Goal: Find specific page/section: Find specific page/section

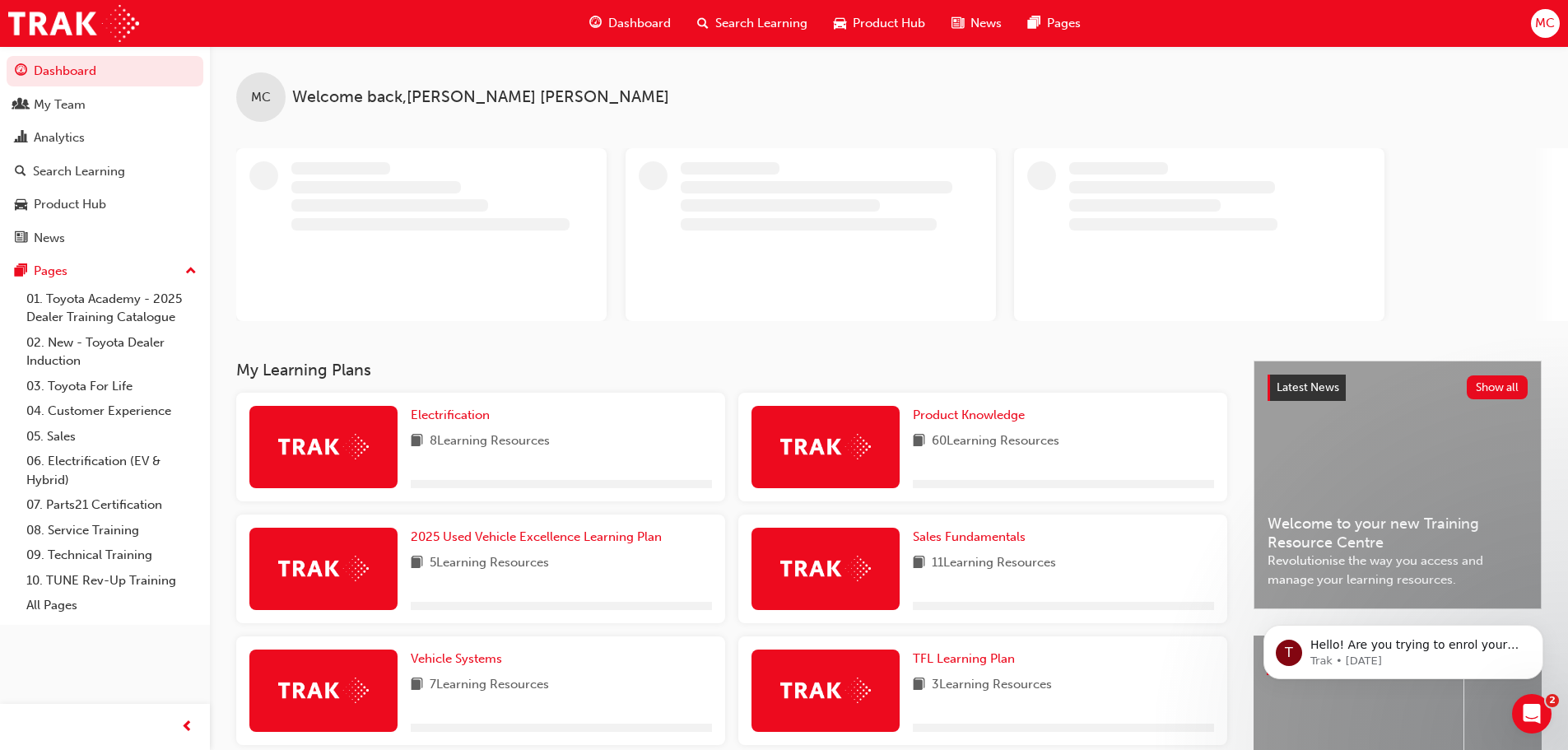
click at [885, 22] on span "Product Hub" at bounding box center [889, 22] width 72 height 19
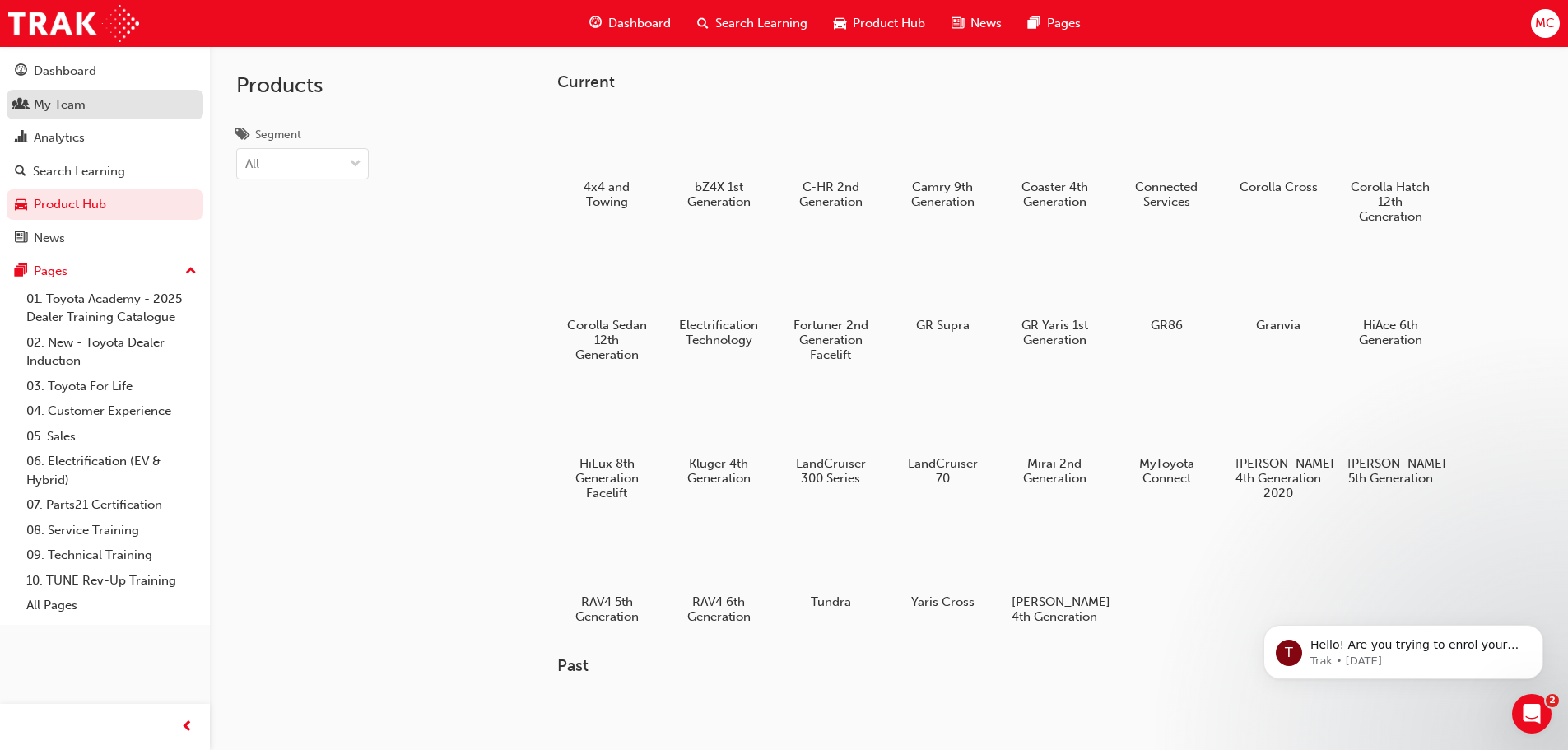
click at [61, 98] on div "My Team" at bounding box center [60, 104] width 52 height 19
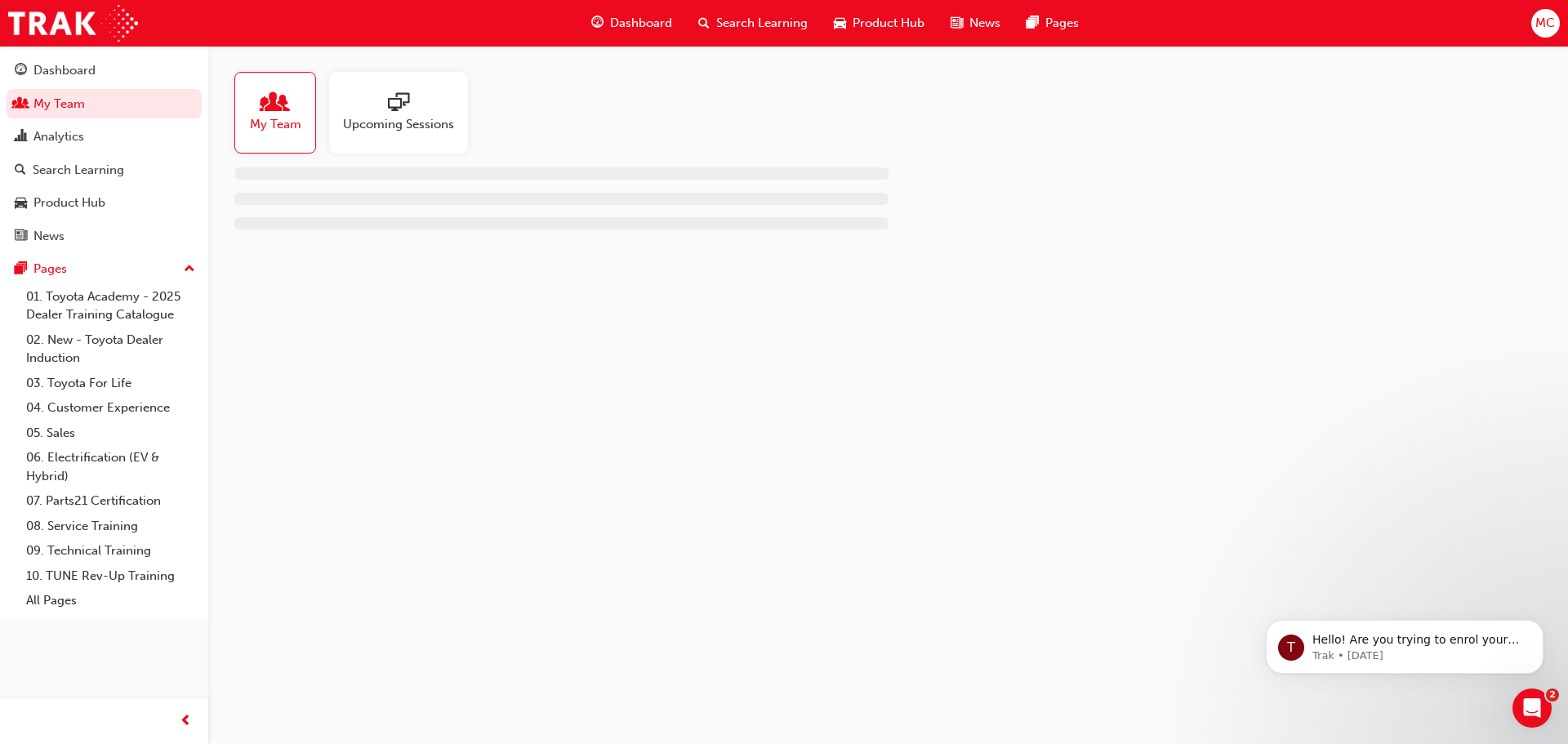
click at [297, 127] on span "My Team" at bounding box center [275, 124] width 51 height 18
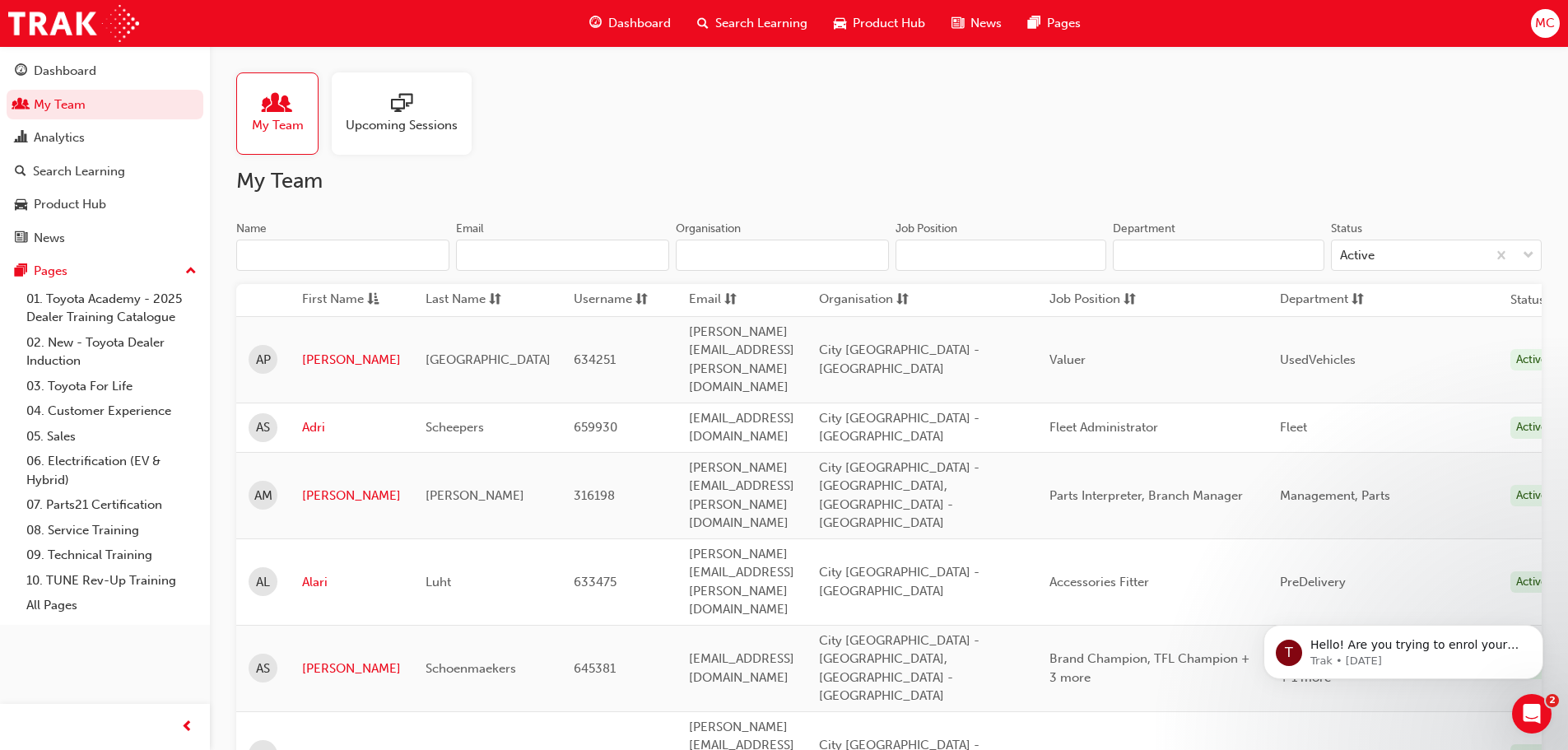
click at [276, 255] on input "Name" at bounding box center [343, 255] width 213 height 31
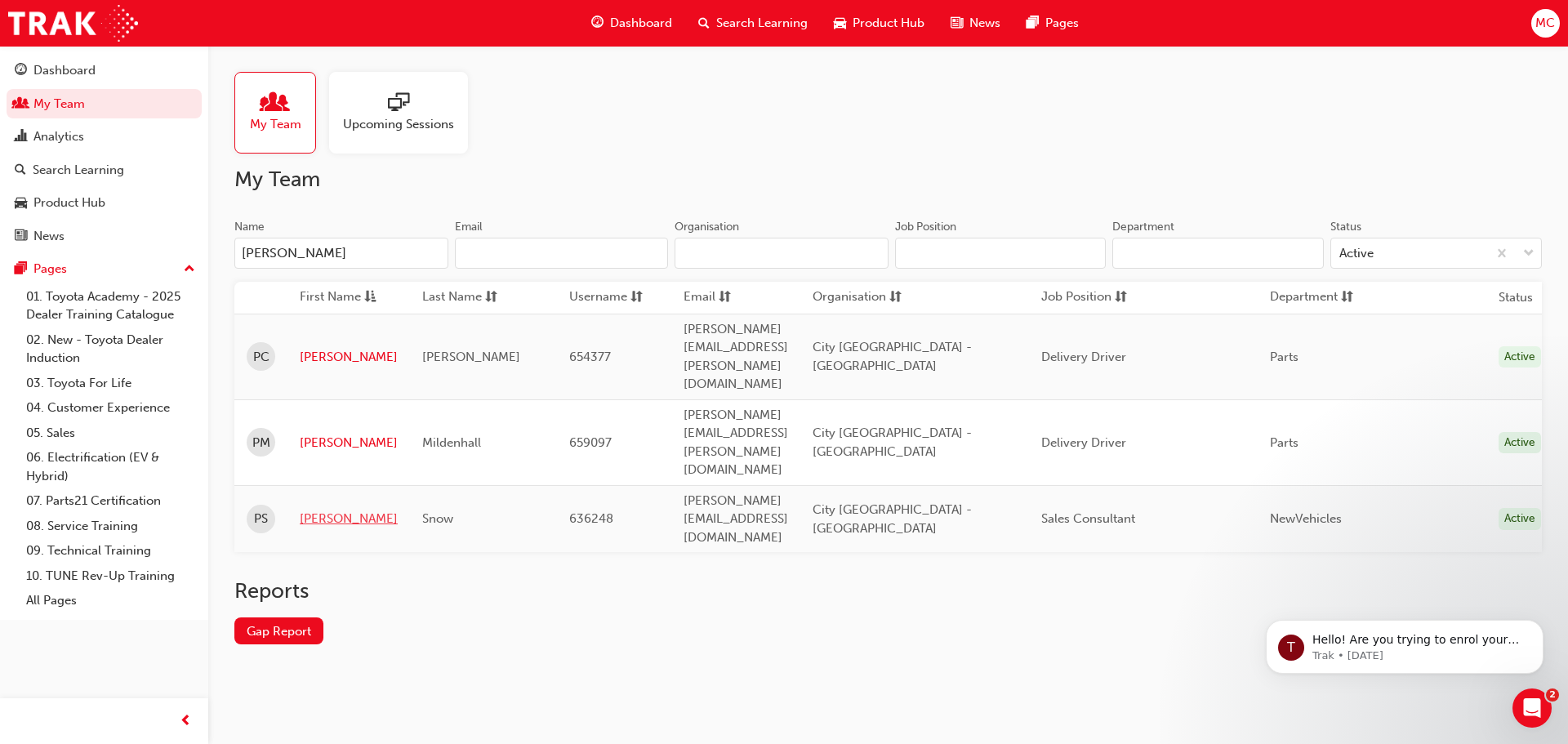
type input "[PERSON_NAME]"
click at [321, 510] on link "[PERSON_NAME]" at bounding box center [348, 518] width 98 height 18
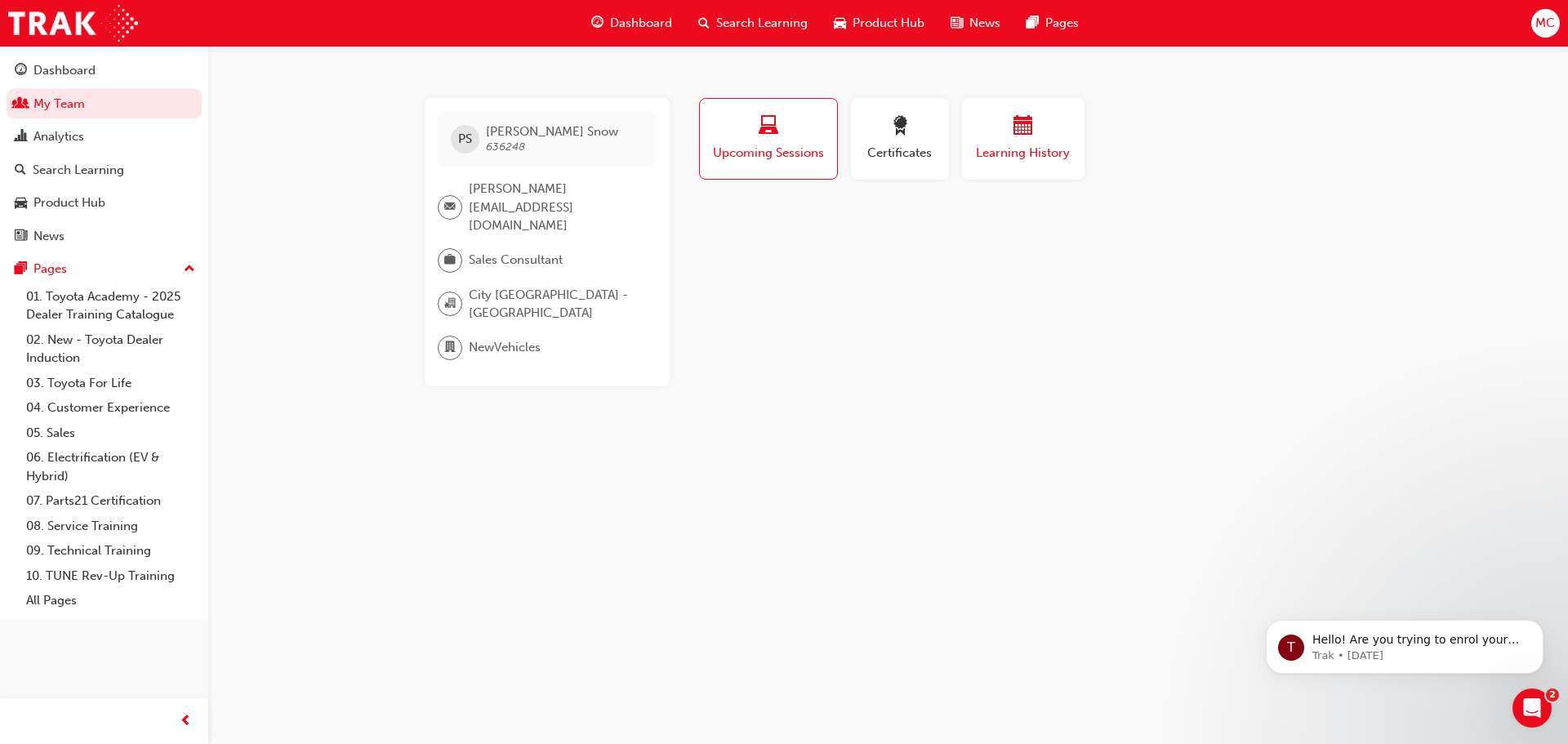
click at [1049, 128] on div "button" at bounding box center [1023, 129] width 98 height 25
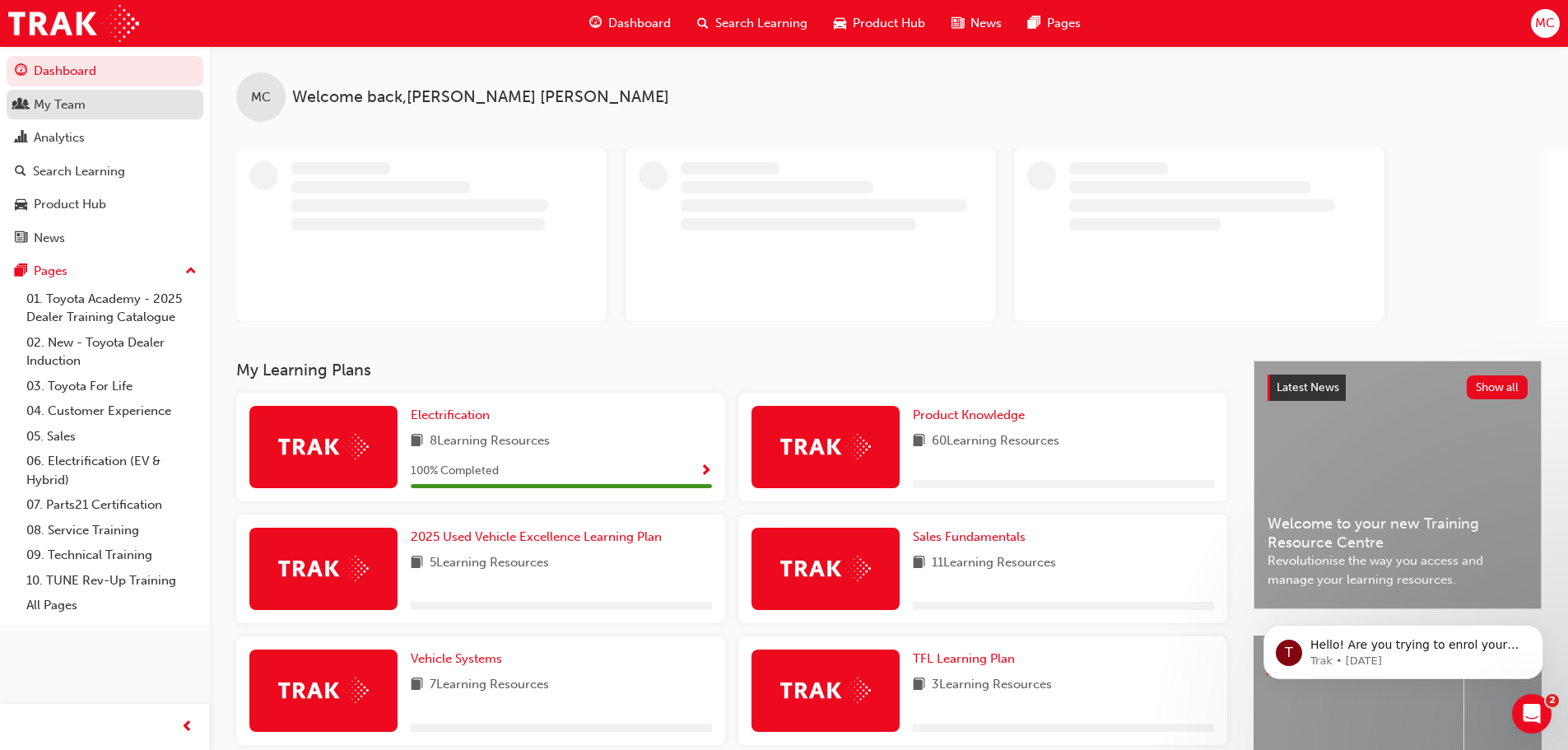
click at [70, 108] on div "My Team" at bounding box center [60, 104] width 52 height 19
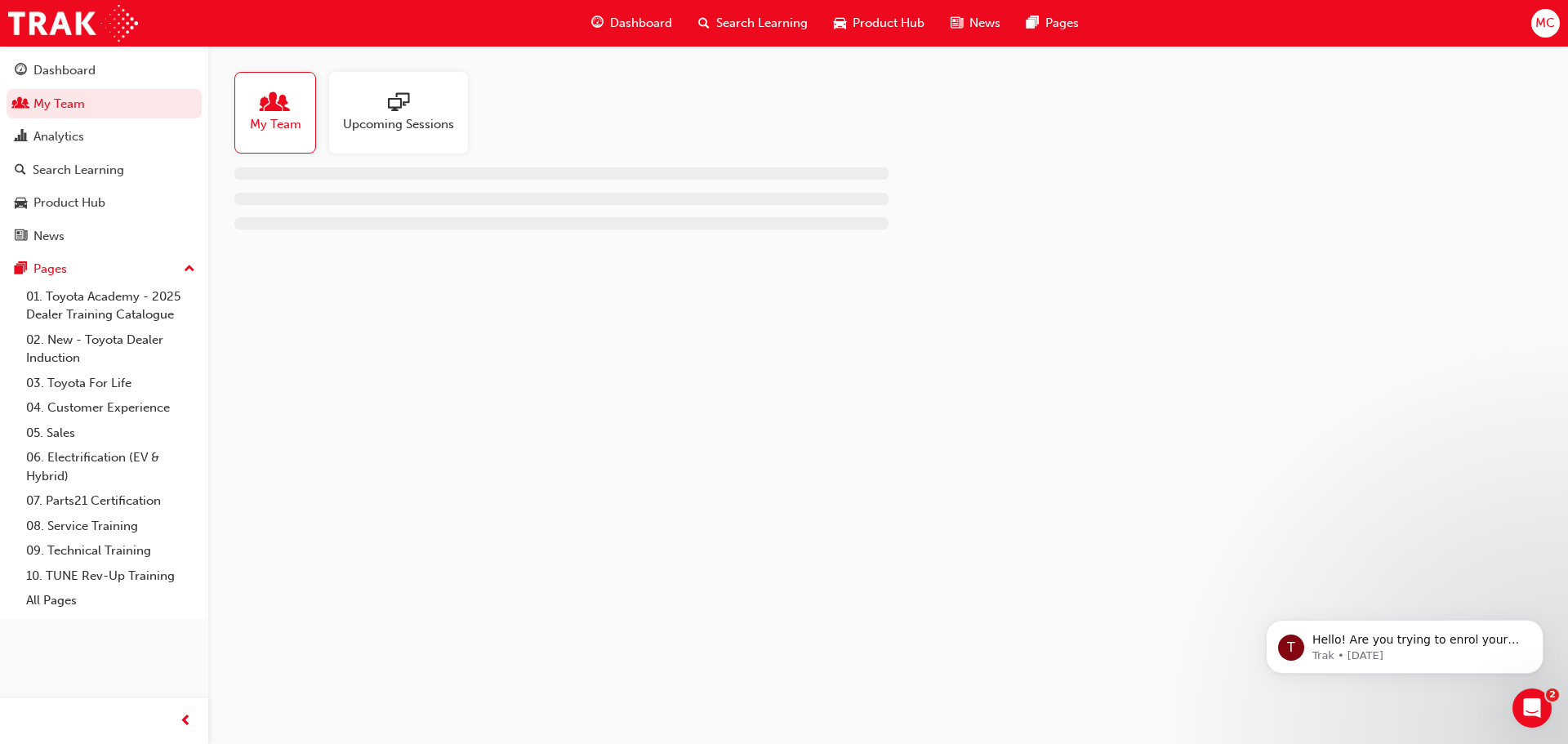
click at [262, 122] on span "My Team" at bounding box center [275, 124] width 51 height 18
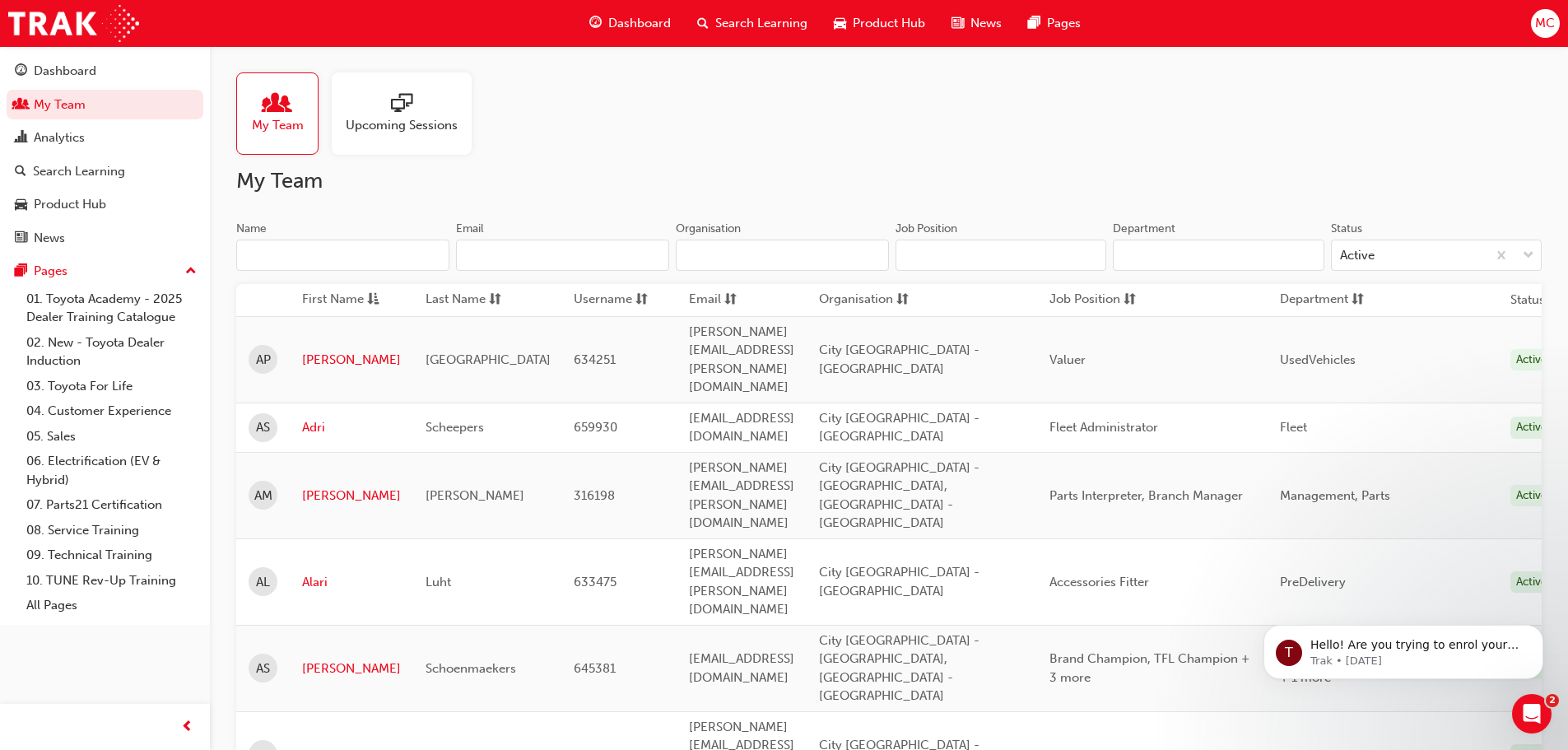
click at [274, 259] on input "Name" at bounding box center [343, 255] width 213 height 31
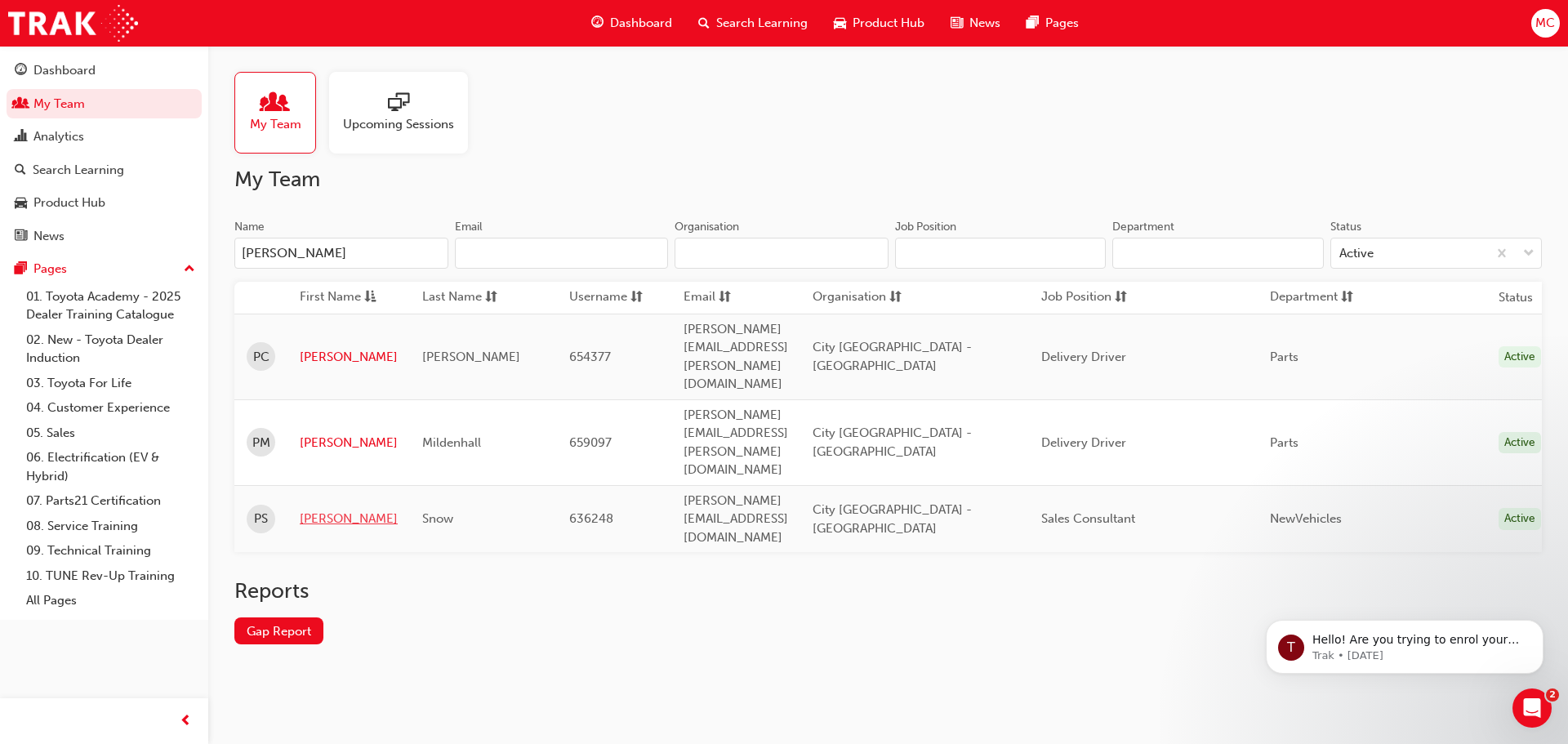
type input "[PERSON_NAME]"
click at [307, 510] on link "[PERSON_NAME]" at bounding box center [348, 518] width 98 height 18
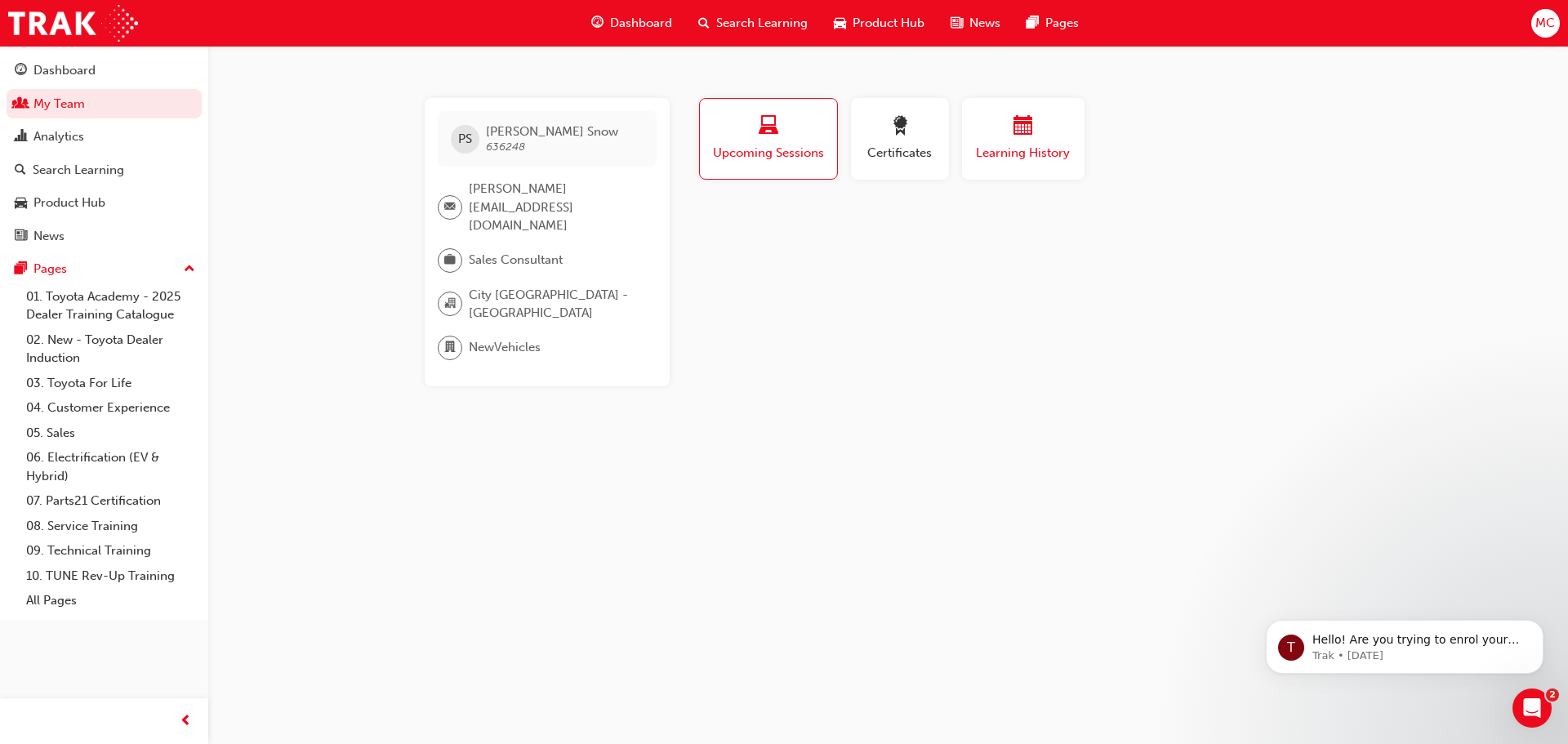
click at [1046, 138] on div "button" at bounding box center [1023, 129] width 98 height 25
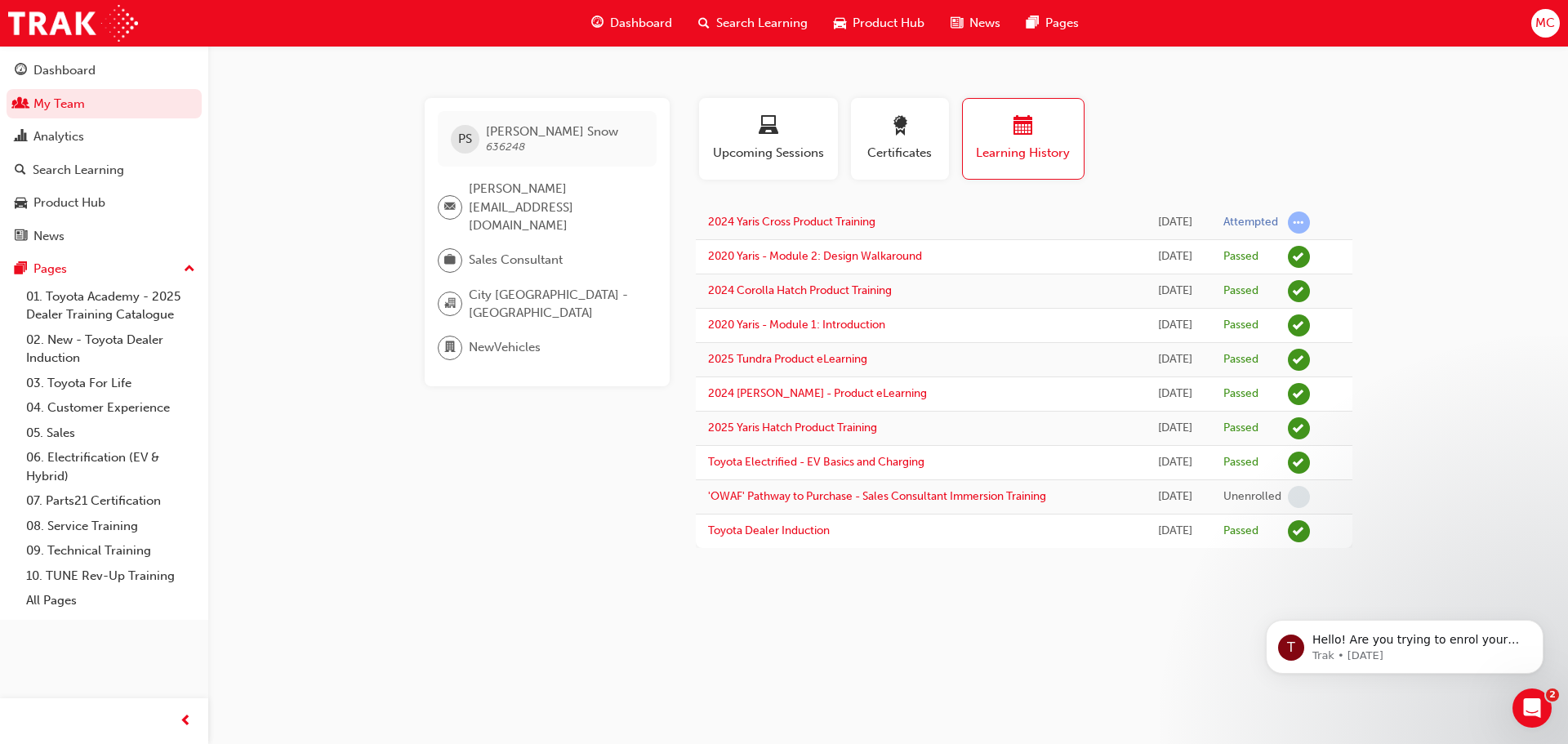
click at [553, 480] on div "PS [PERSON_NAME] 636248 [PERSON_NAME][EMAIL_ADDRESS][DOMAIN_NAME] Sales Consult…" at bounding box center [560, 323] width 271 height 450
